Goal: Information Seeking & Learning: Learn about a topic

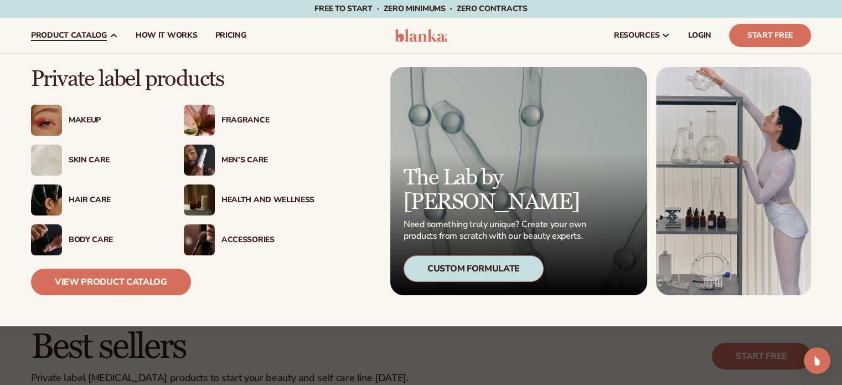
click at [81, 156] on div "Skin Care" at bounding box center [115, 160] width 93 height 9
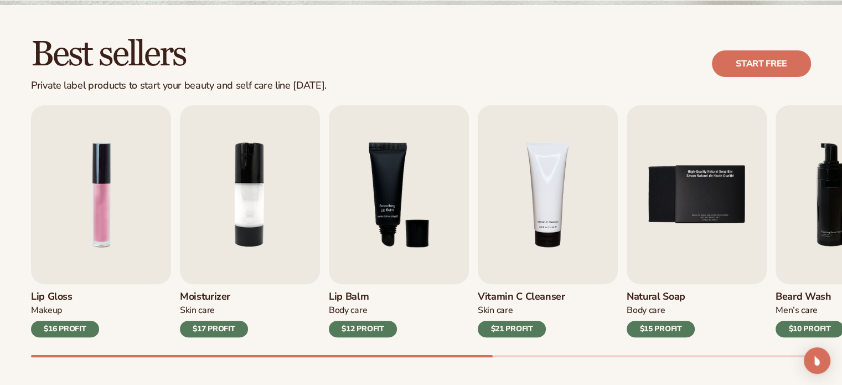
scroll to position [299, 0]
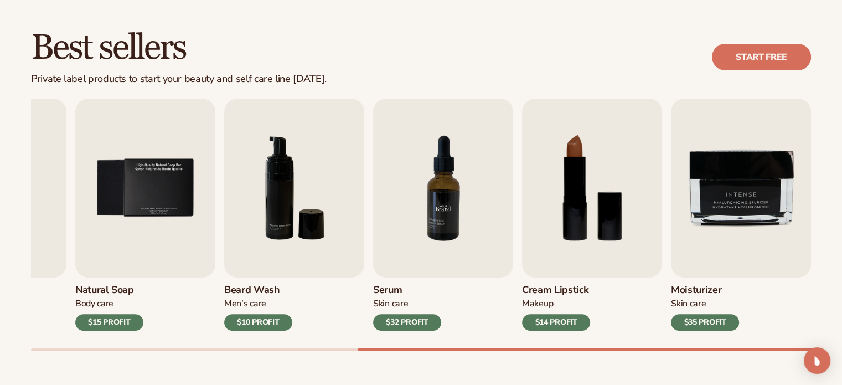
click at [460, 182] on img "7 / 9" at bounding box center [443, 188] width 140 height 179
click at [452, 188] on img "7 / 9" at bounding box center [443, 188] width 140 height 179
click at [735, 56] on link "Start free" at bounding box center [761, 57] width 99 height 27
